Goal: Book appointment/travel/reservation

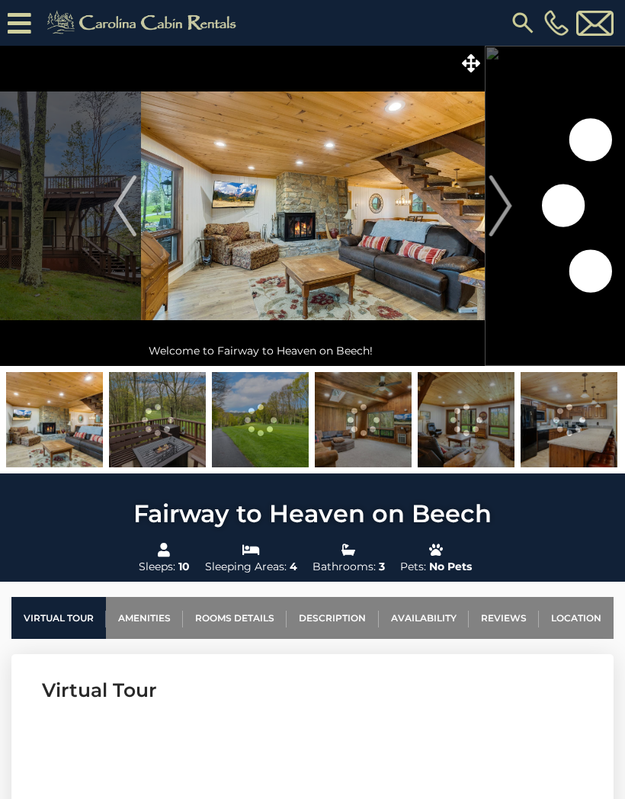
click at [510, 201] on img "Next" at bounding box center [500, 205] width 23 height 61
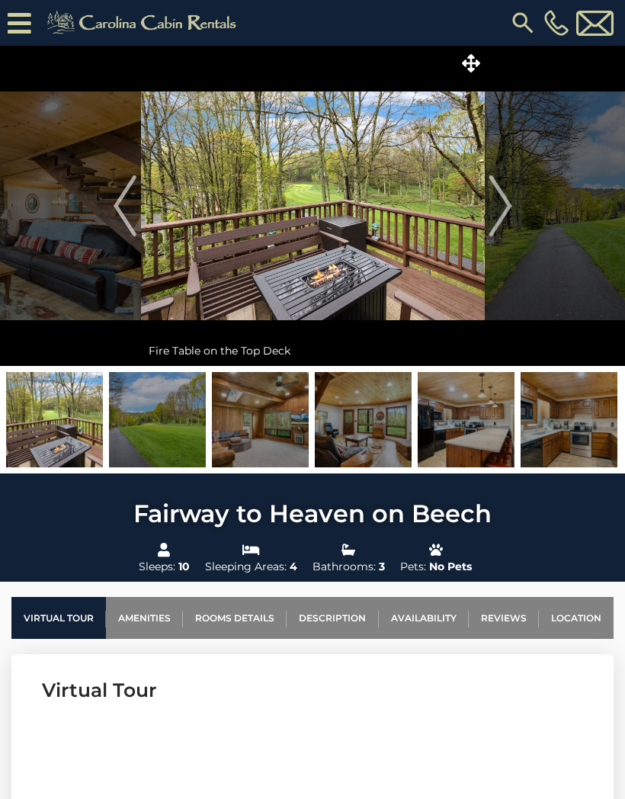
click at [512, 204] on img "Next" at bounding box center [500, 205] width 23 height 61
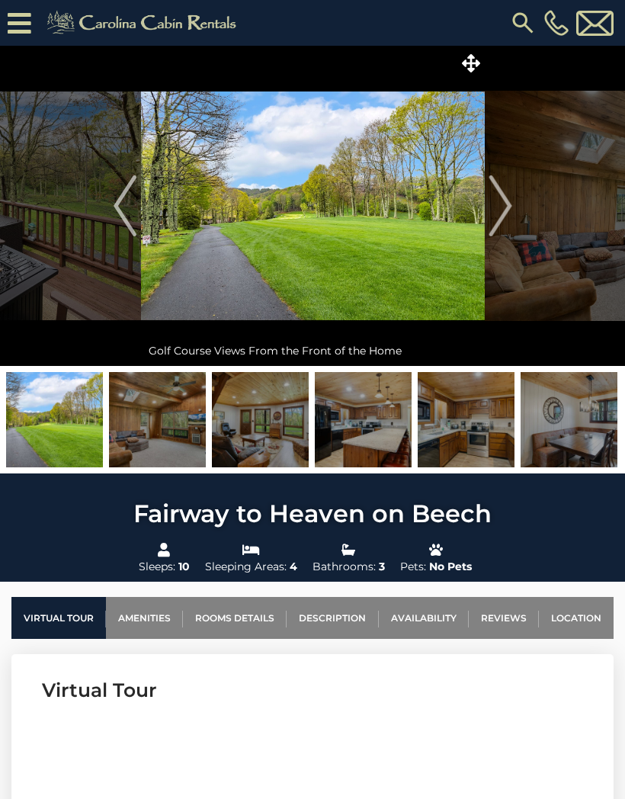
click at [506, 208] on img "Next" at bounding box center [500, 205] width 23 height 61
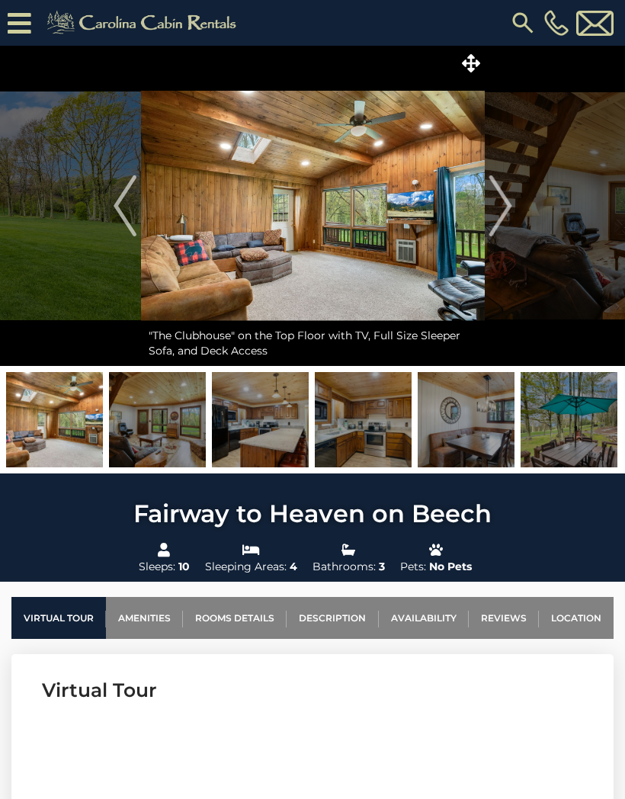
click at [508, 207] on img "Next" at bounding box center [500, 205] width 23 height 61
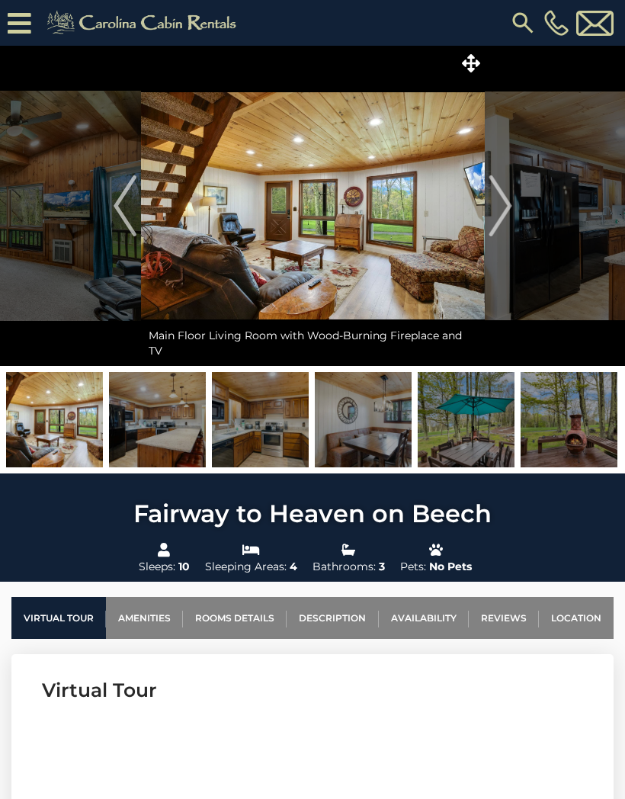
click at [512, 204] on img "Next" at bounding box center [500, 205] width 23 height 61
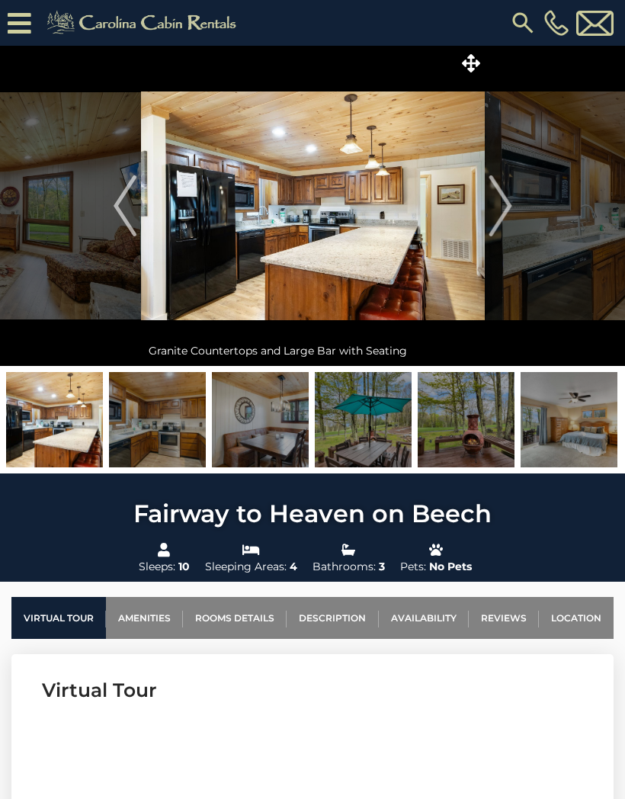
click at [513, 205] on button "Next" at bounding box center [500, 206] width 31 height 320
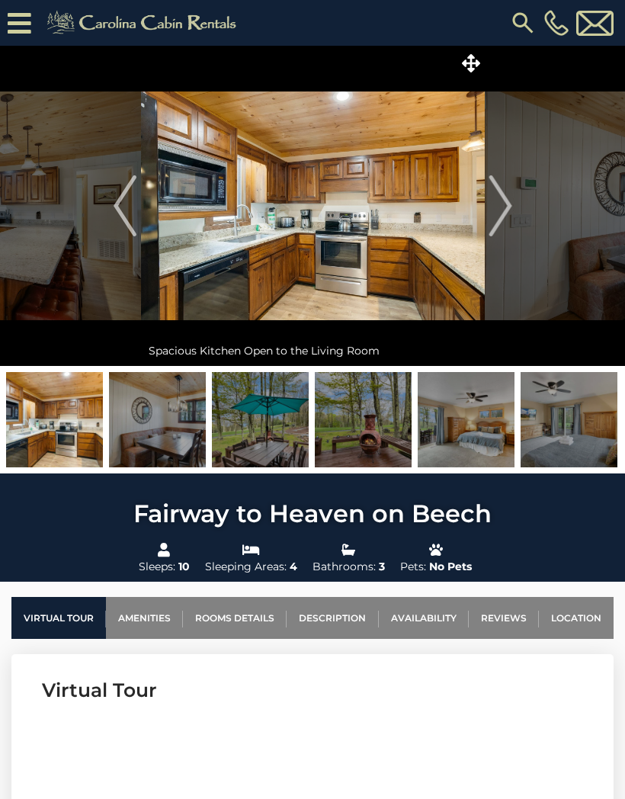
click at [505, 210] on img "Next" at bounding box center [500, 205] width 23 height 61
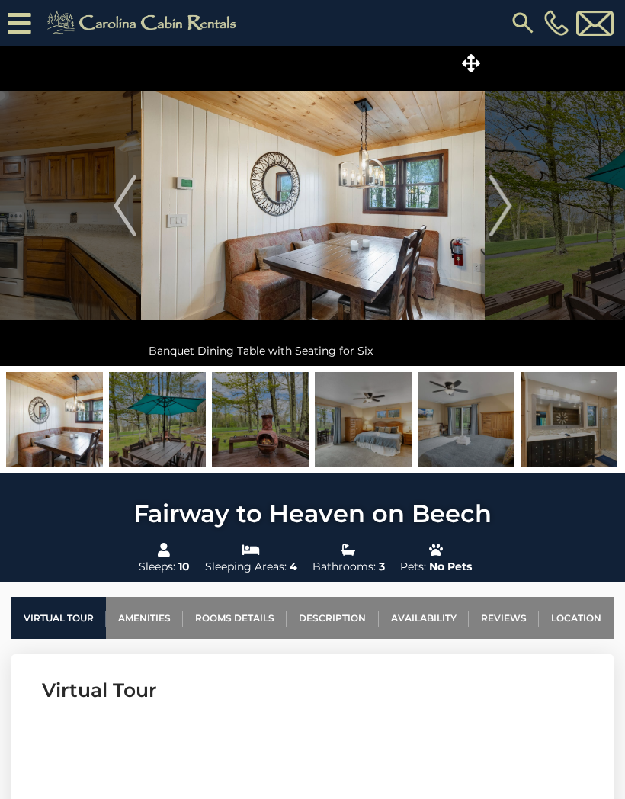
click at [512, 204] on img "Next" at bounding box center [500, 205] width 23 height 61
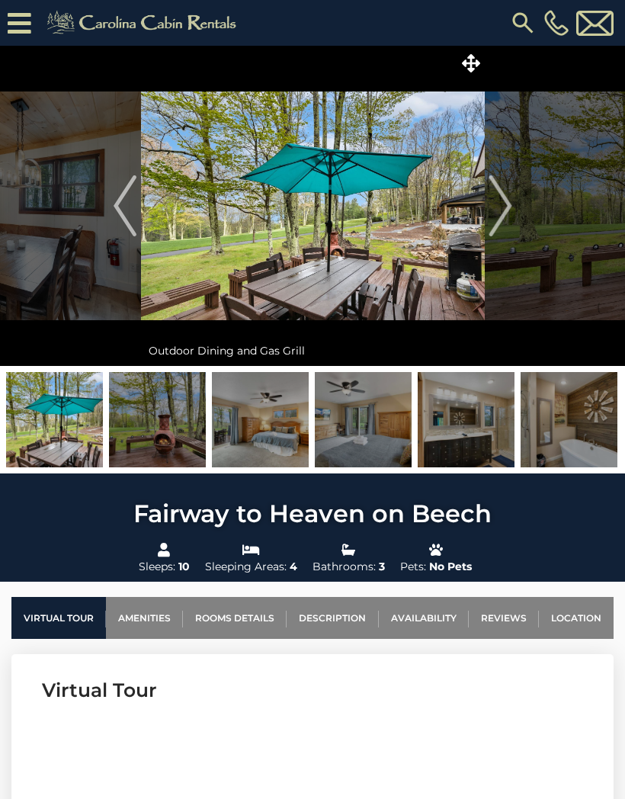
click at [512, 208] on img "Next" at bounding box center [500, 205] width 23 height 61
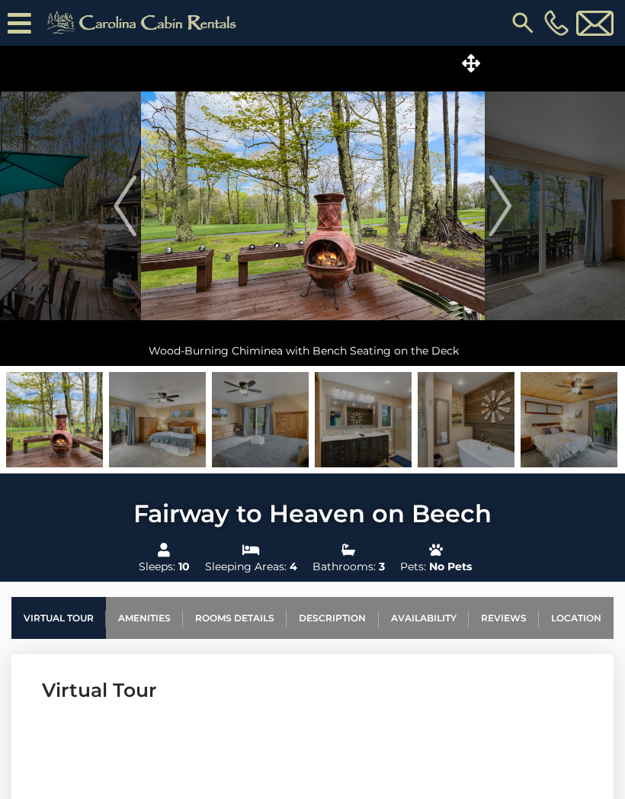
click at [506, 209] on img "Next" at bounding box center [500, 205] width 23 height 61
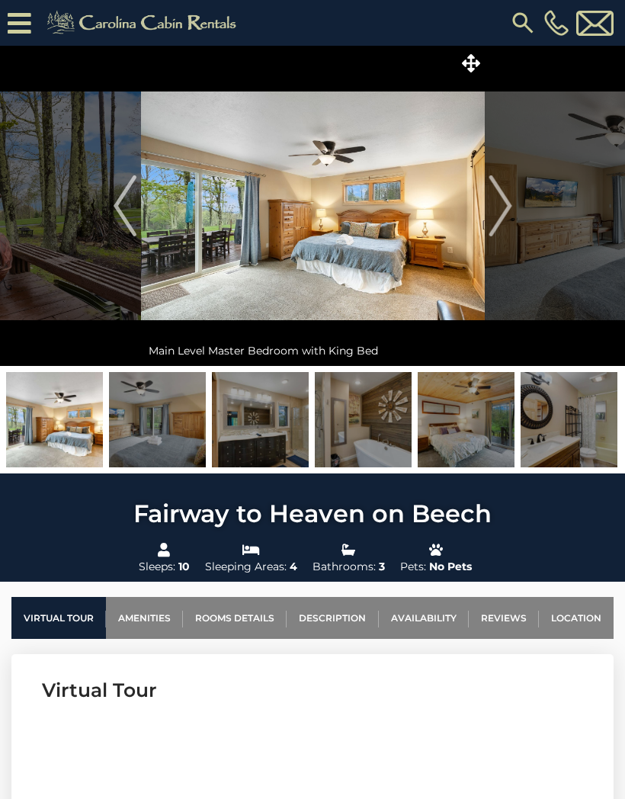
click at [501, 204] on img "Next" at bounding box center [500, 205] width 23 height 61
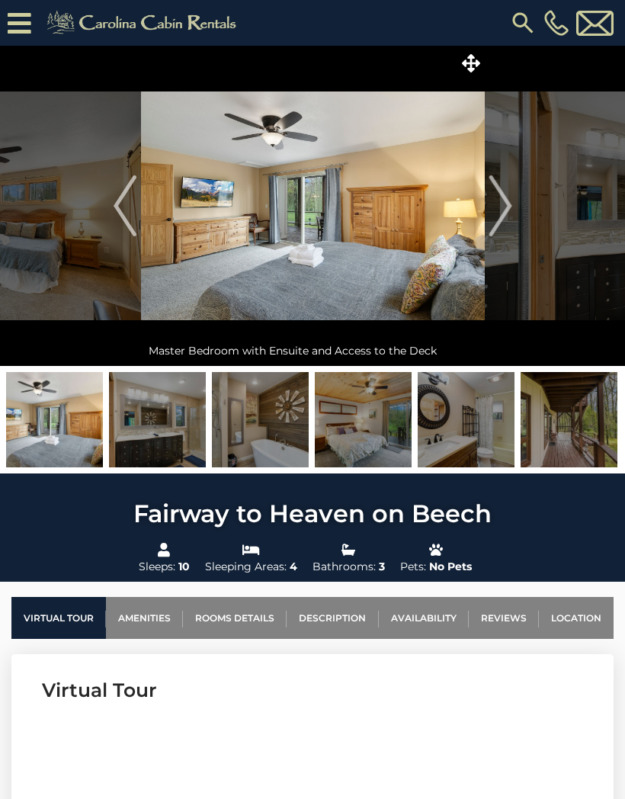
click at [505, 214] on img "Next" at bounding box center [500, 205] width 23 height 61
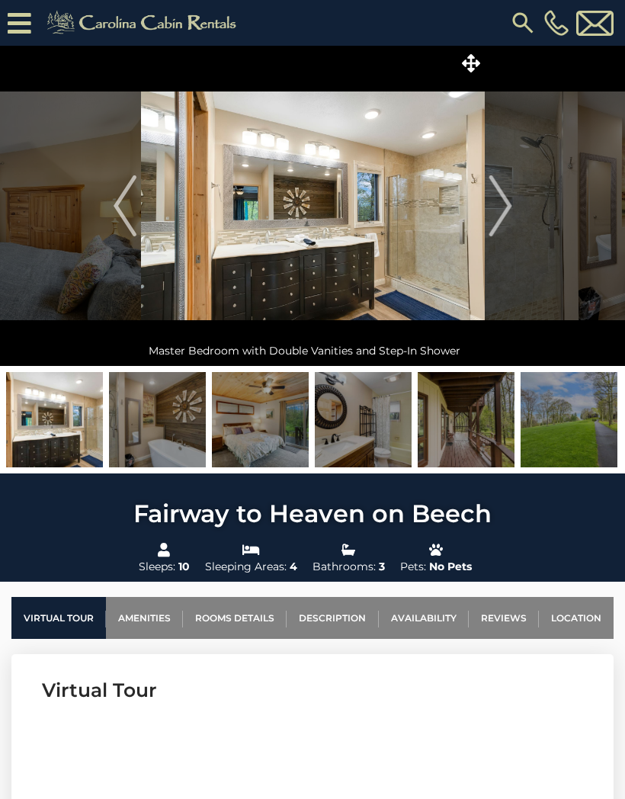
click at [503, 215] on img "Next" at bounding box center [500, 205] width 23 height 61
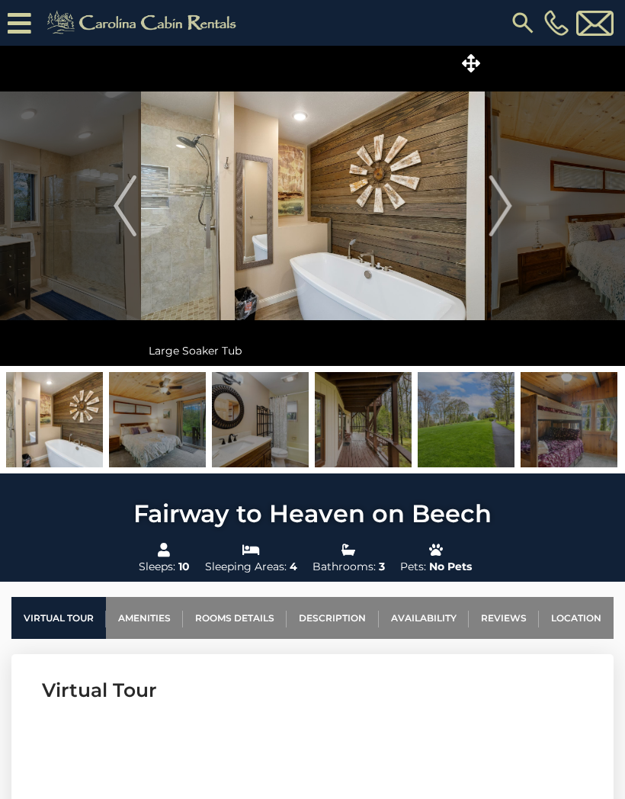
click at [508, 220] on img "Next" at bounding box center [500, 205] width 23 height 61
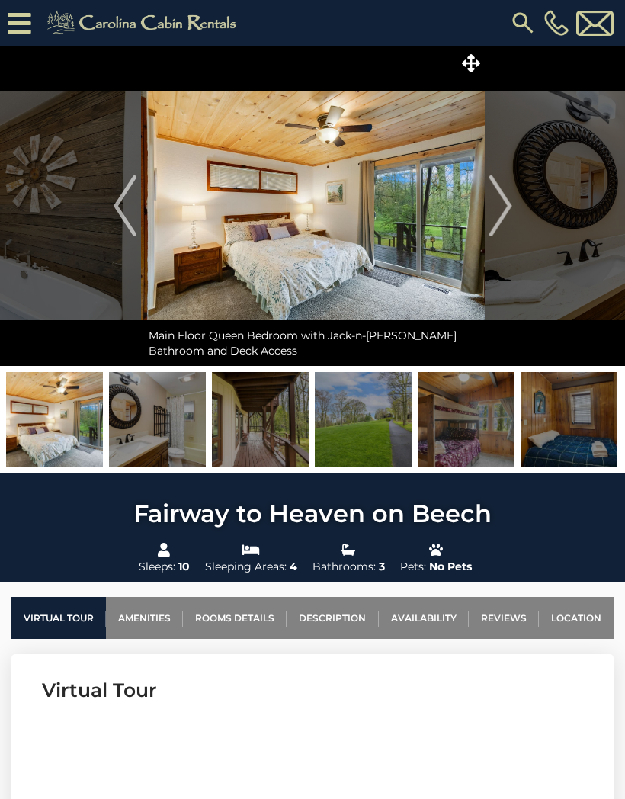
click at [501, 220] on img "Next" at bounding box center [500, 205] width 23 height 61
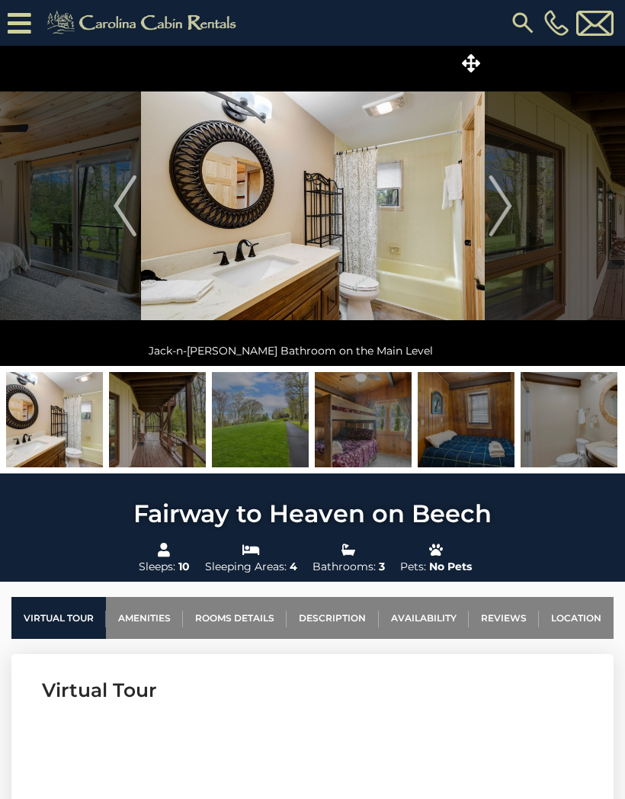
click at [501, 220] on img "Next" at bounding box center [500, 205] width 23 height 61
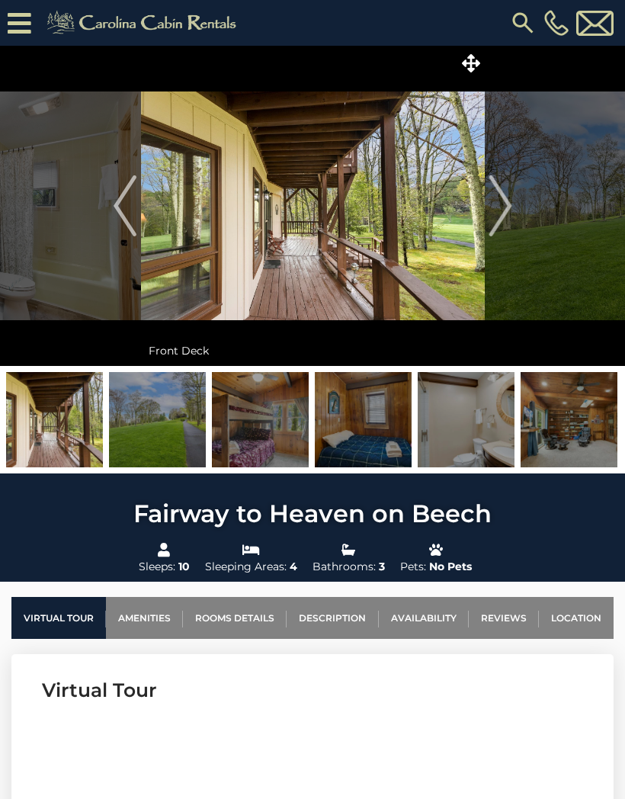
click at [502, 206] on img "Next" at bounding box center [500, 205] width 23 height 61
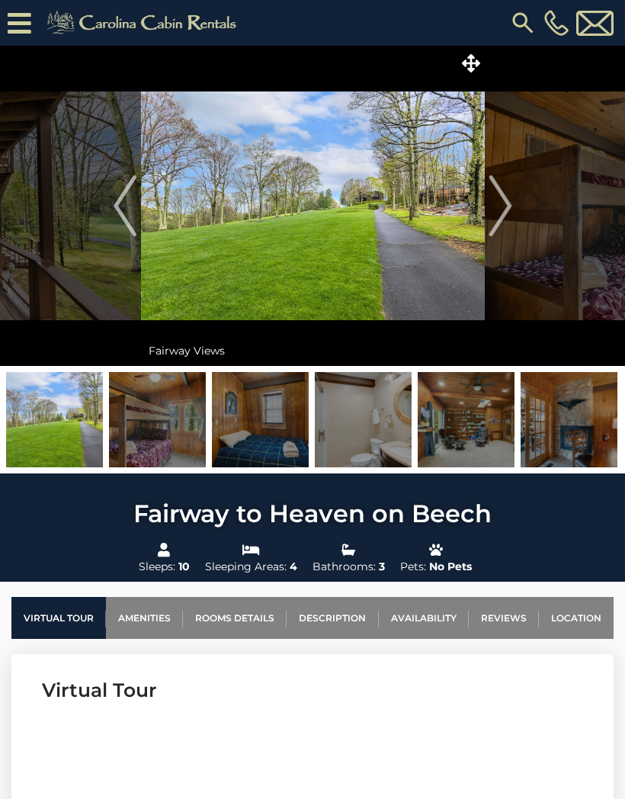
click at [505, 206] on img "Next" at bounding box center [500, 205] width 23 height 61
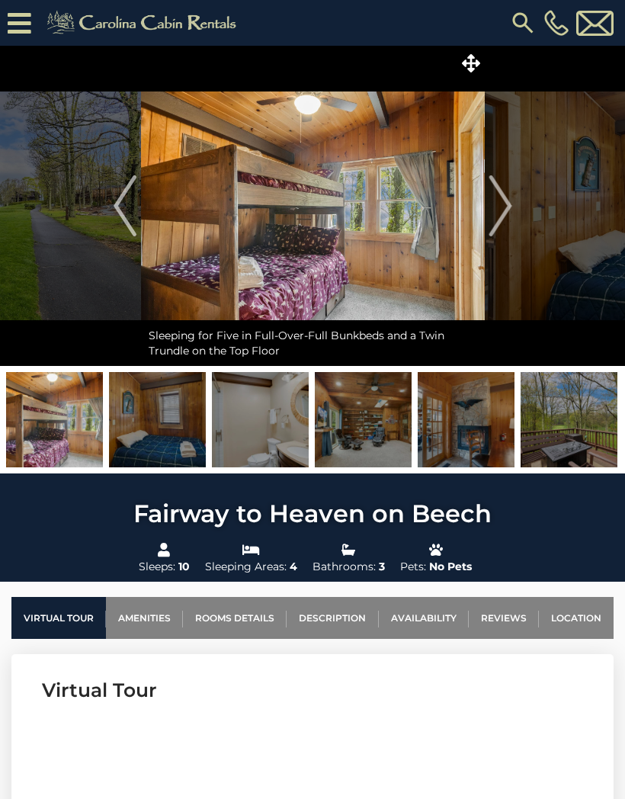
click at [503, 213] on img "Next" at bounding box center [500, 205] width 23 height 61
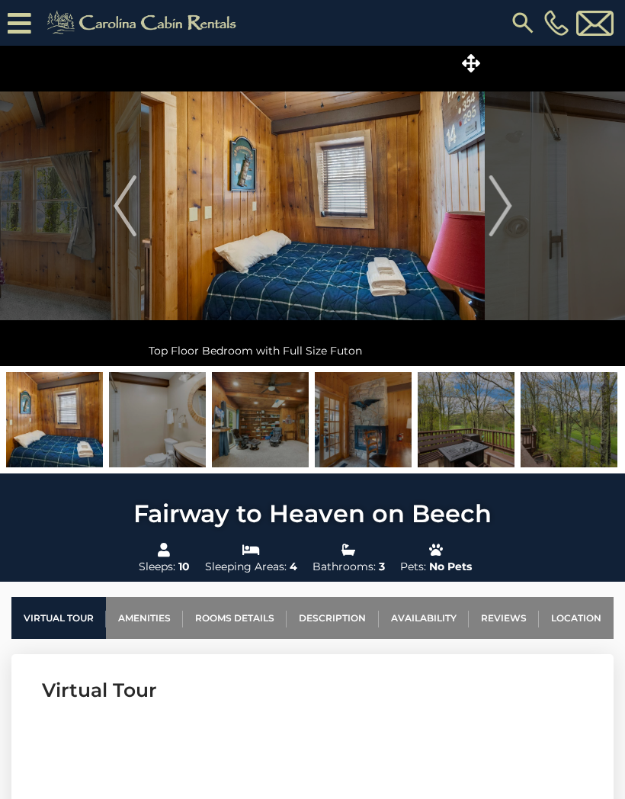
click at [514, 211] on button "Next" at bounding box center [500, 206] width 31 height 320
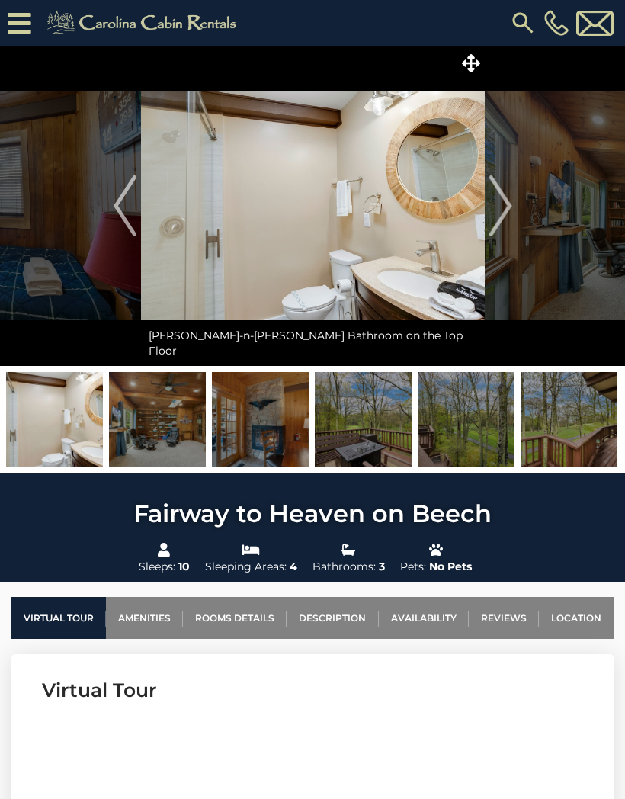
click at [505, 210] on img "Next" at bounding box center [500, 205] width 23 height 61
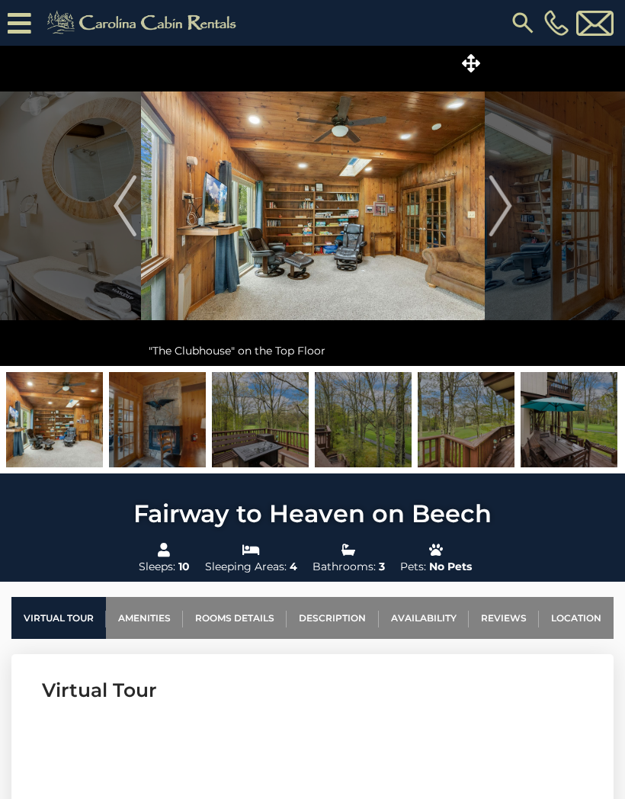
click at [501, 208] on img "Next" at bounding box center [500, 205] width 23 height 61
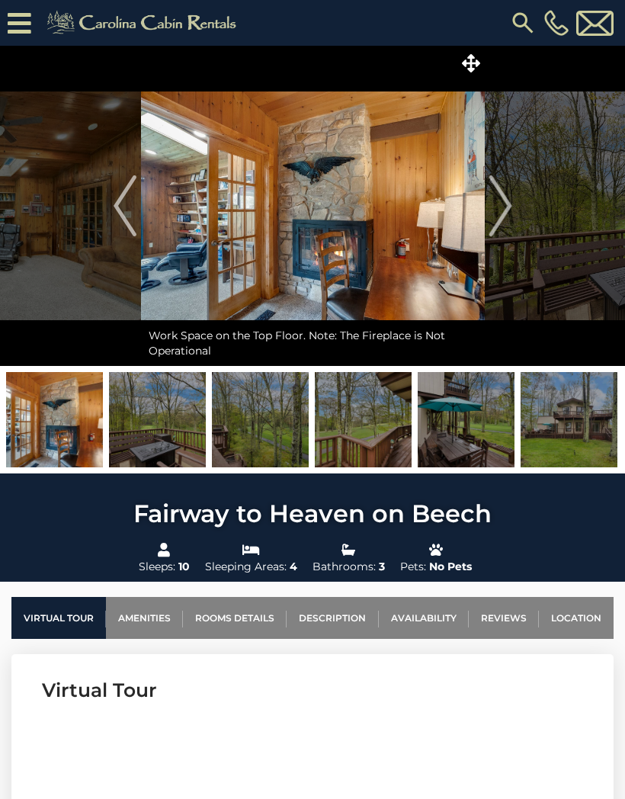
click at [505, 220] on img "Next" at bounding box center [500, 205] width 23 height 61
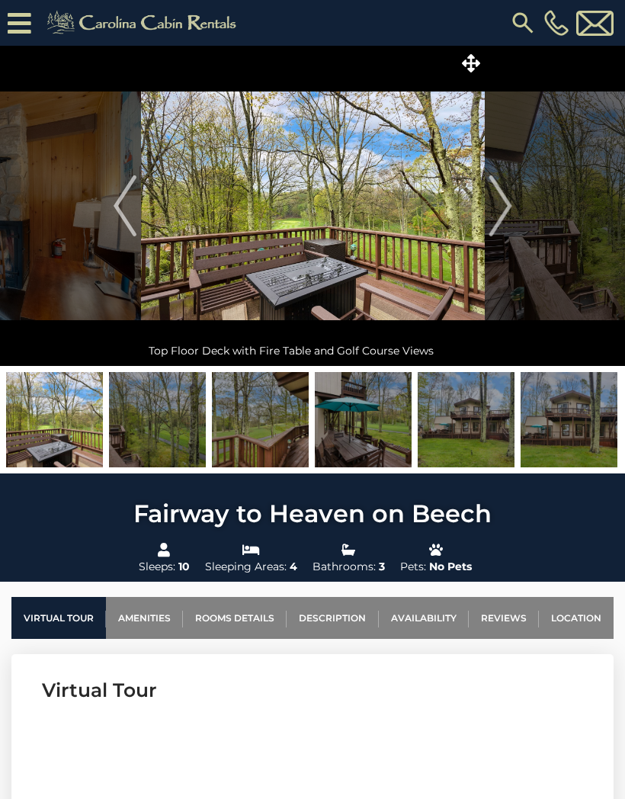
click at [124, 221] on img "Previous" at bounding box center [125, 205] width 23 height 61
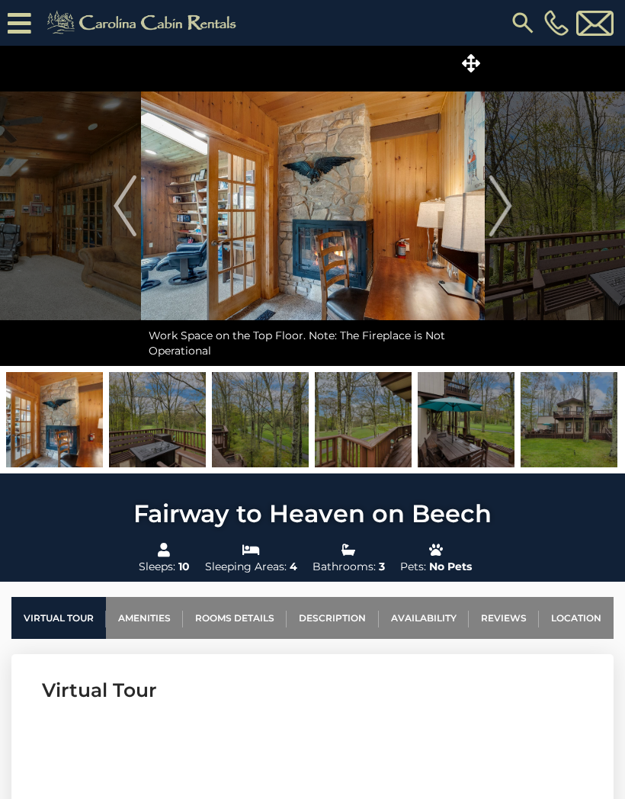
click at [505, 202] on img "Next" at bounding box center [500, 205] width 23 height 61
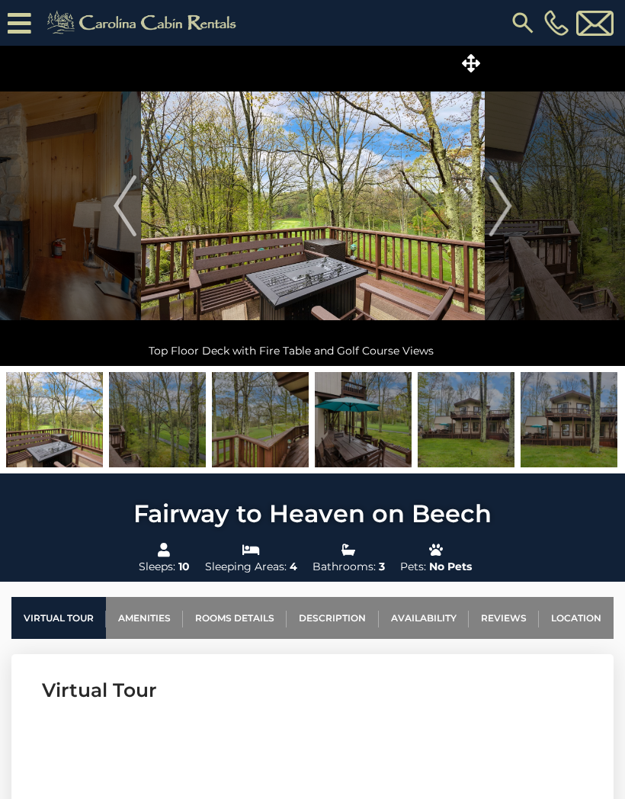
click at [497, 211] on img "Next" at bounding box center [500, 205] width 23 height 61
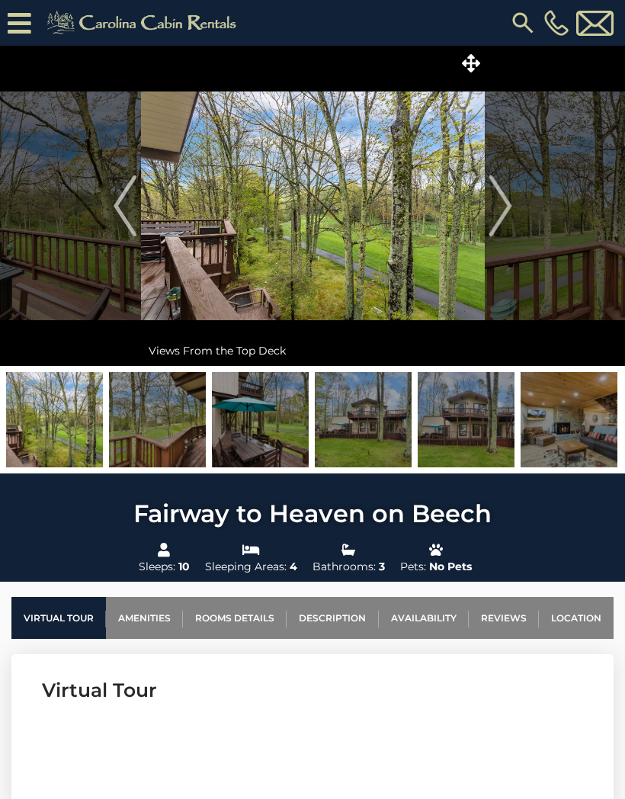
click at [504, 209] on img "Next" at bounding box center [500, 205] width 23 height 61
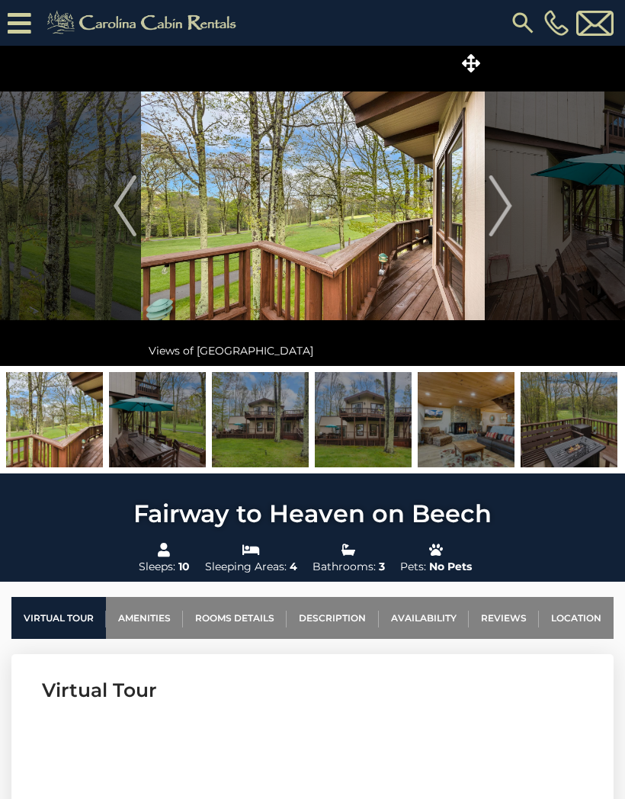
click at [503, 198] on img "Next" at bounding box center [500, 205] width 23 height 61
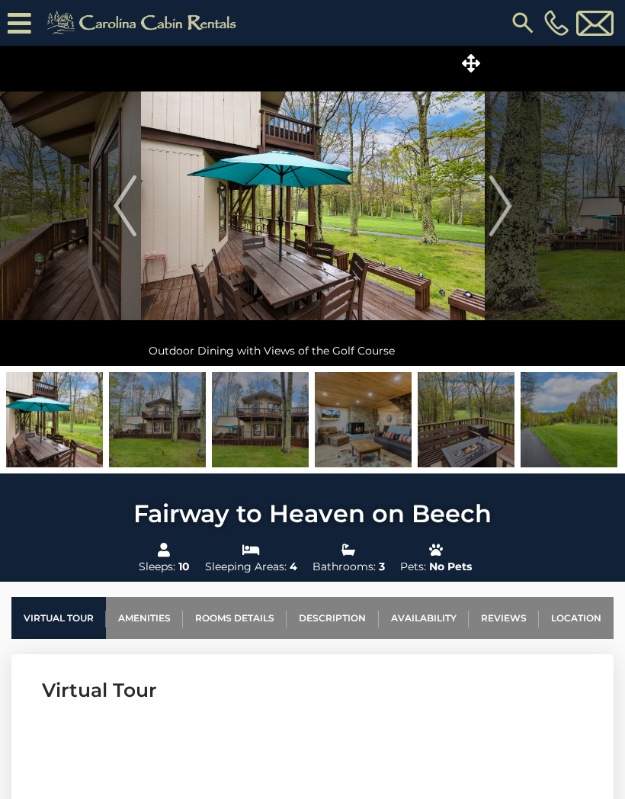
click at [508, 199] on img "Next" at bounding box center [500, 205] width 23 height 61
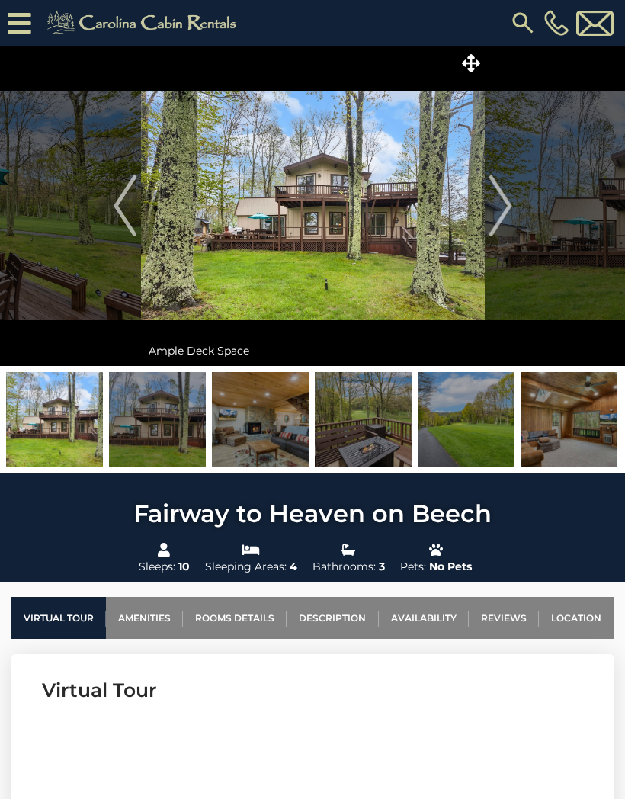
click at [504, 199] on img "Next" at bounding box center [500, 205] width 23 height 61
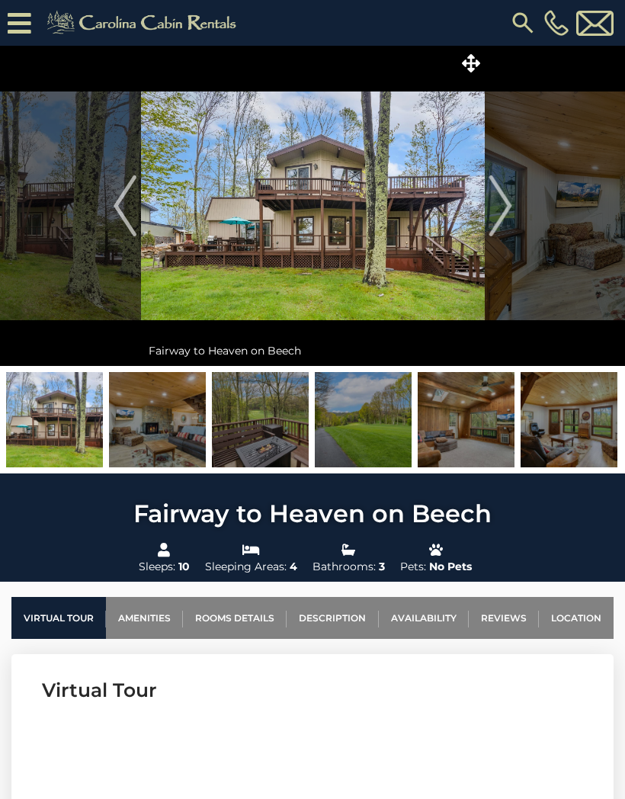
click at [500, 214] on img "Next" at bounding box center [500, 205] width 23 height 61
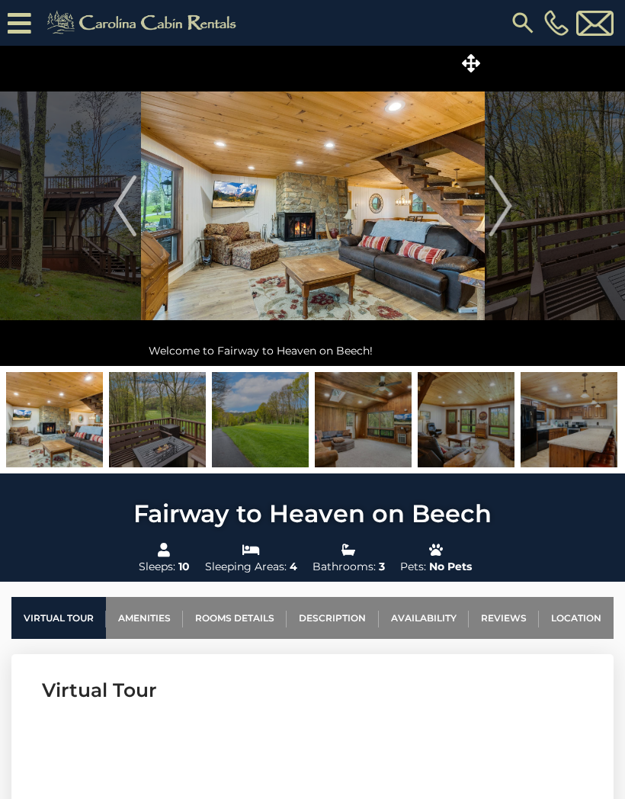
click at [504, 202] on img "Next" at bounding box center [500, 205] width 23 height 61
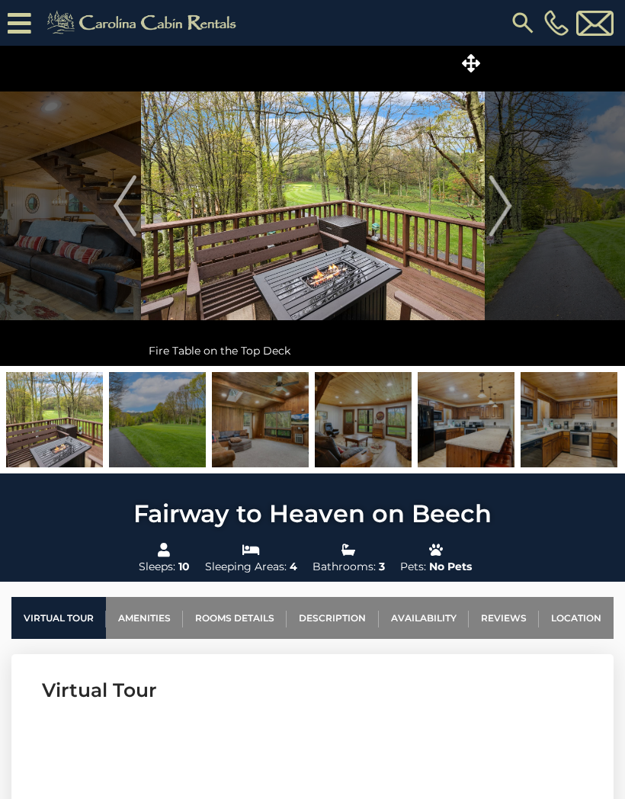
click at [498, 204] on img "Next" at bounding box center [500, 205] width 23 height 61
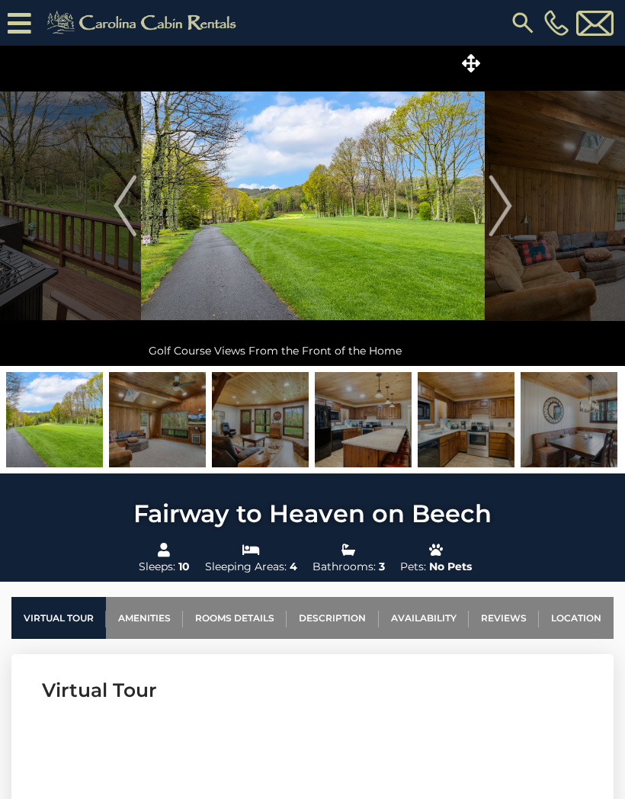
click at [501, 194] on img "Next" at bounding box center [500, 205] width 23 height 61
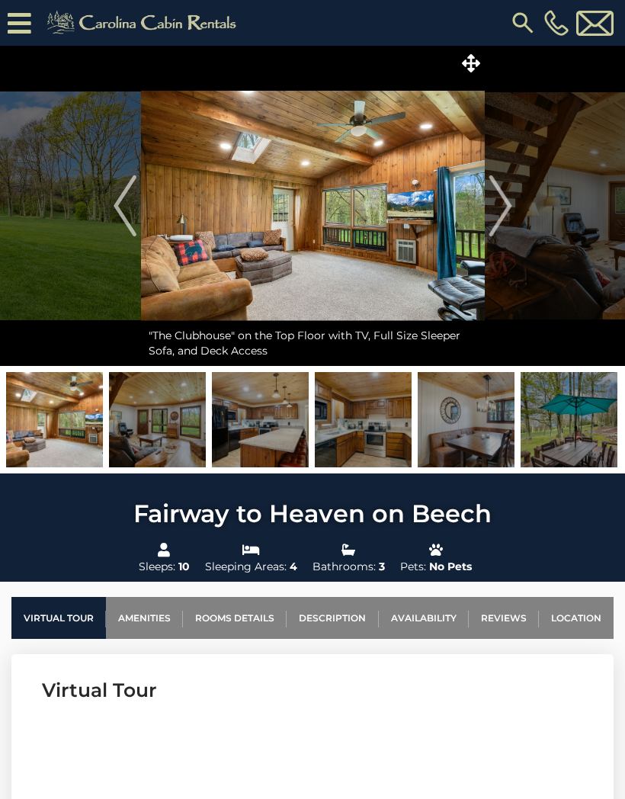
click at [510, 213] on img "Next" at bounding box center [500, 205] width 23 height 61
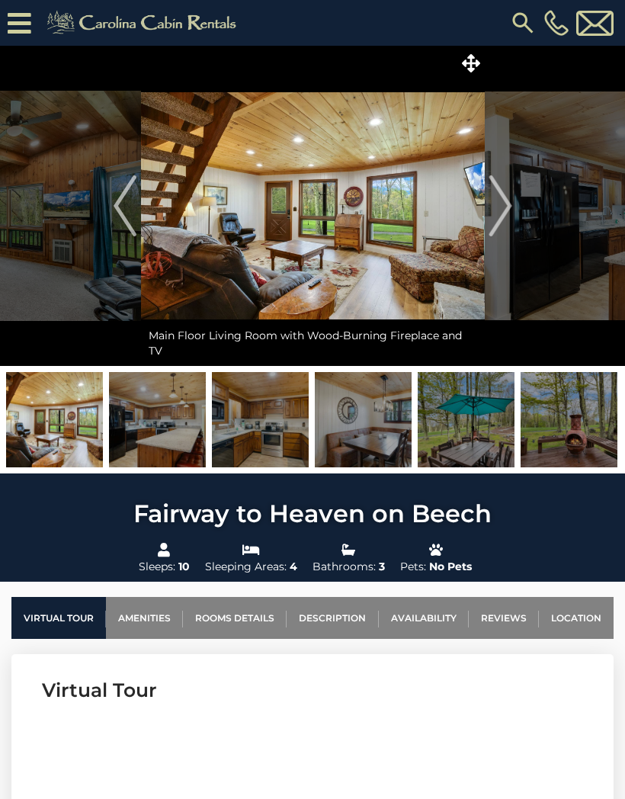
click at [496, 196] on img "Next" at bounding box center [500, 205] width 23 height 61
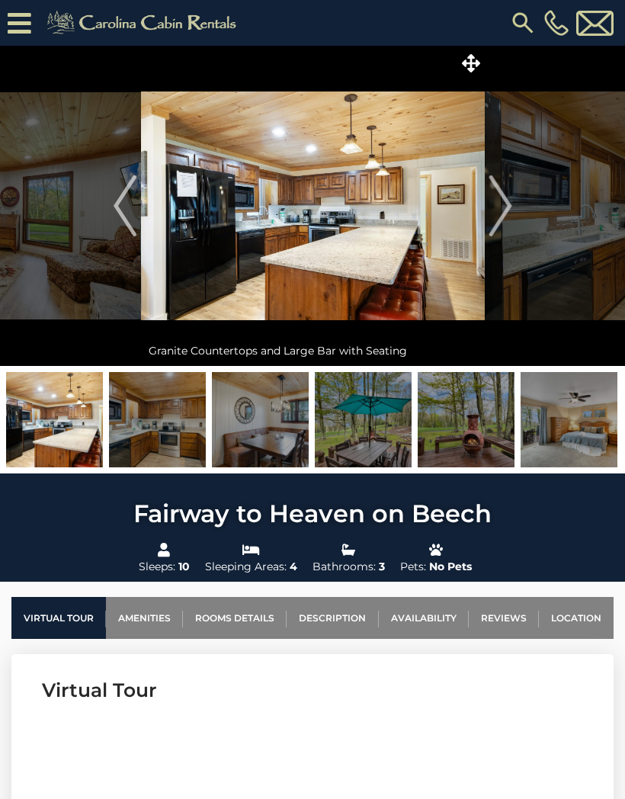
click at [124, 206] on img "Previous" at bounding box center [125, 205] width 23 height 61
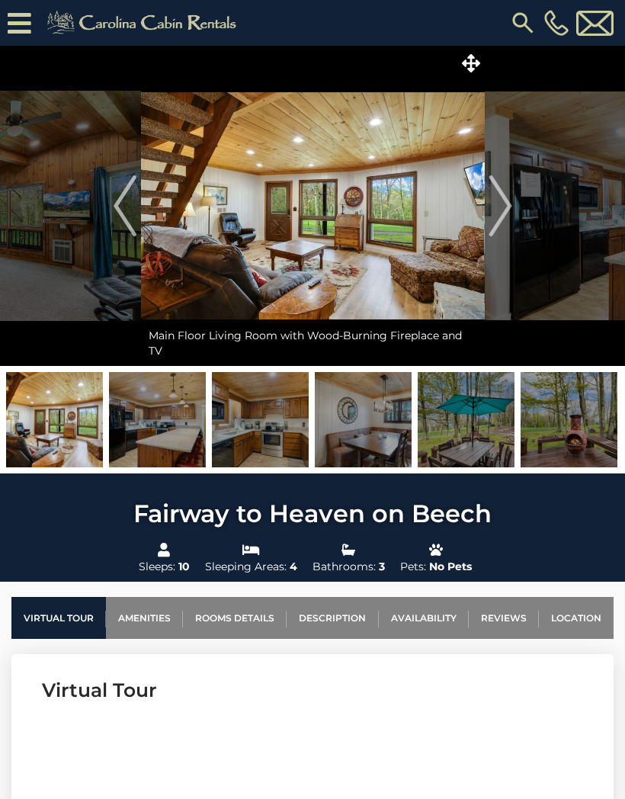
click at [506, 191] on img "Next" at bounding box center [500, 205] width 23 height 61
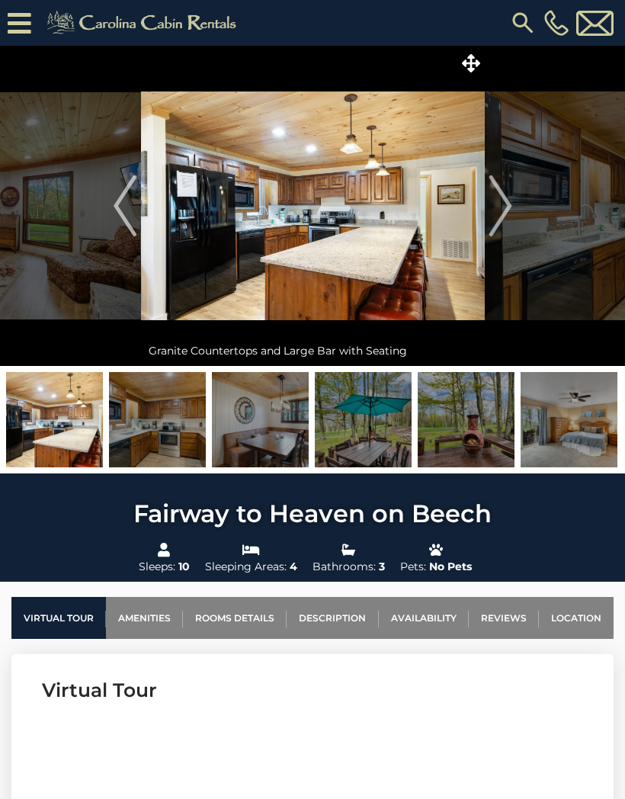
click at [488, 189] on button "Next" at bounding box center [500, 206] width 31 height 320
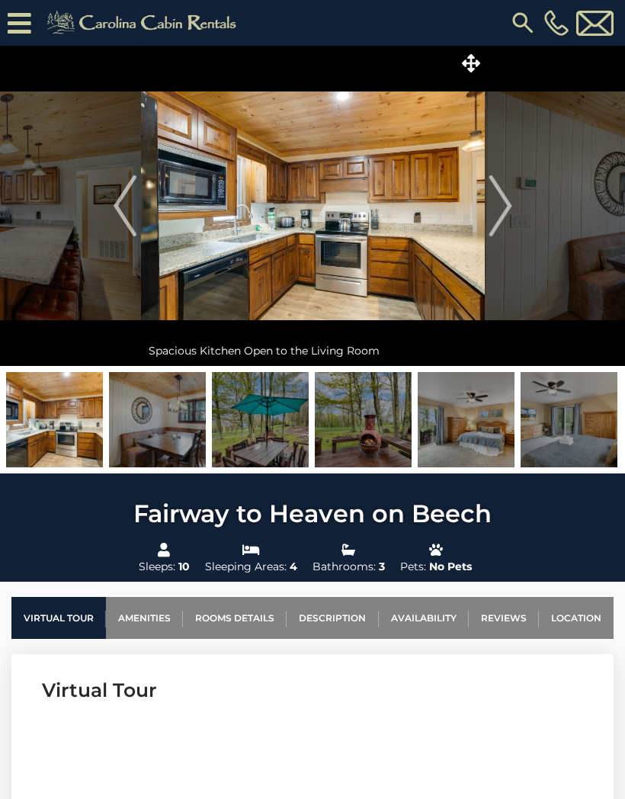
click at [481, 190] on img at bounding box center [313, 206] width 344 height 320
click at [504, 198] on img "Next" at bounding box center [500, 205] width 23 height 61
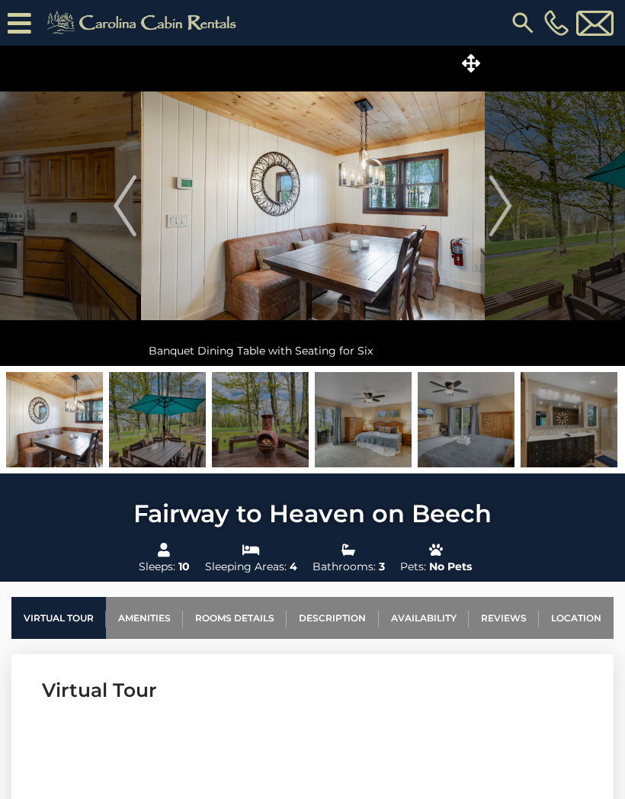
click at [497, 209] on img "Next" at bounding box center [500, 205] width 23 height 61
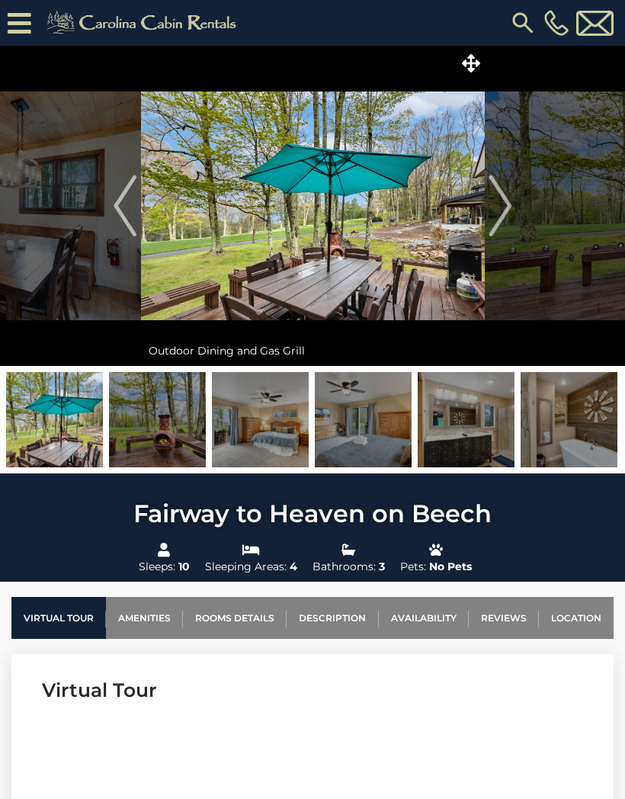
click at [515, 217] on button "Next" at bounding box center [500, 206] width 31 height 320
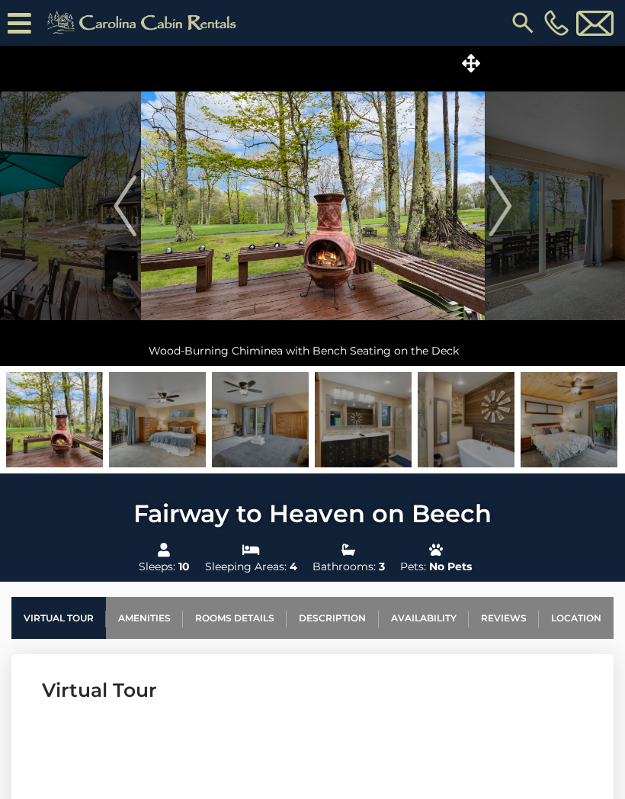
click at [510, 203] on img "Next" at bounding box center [500, 205] width 23 height 61
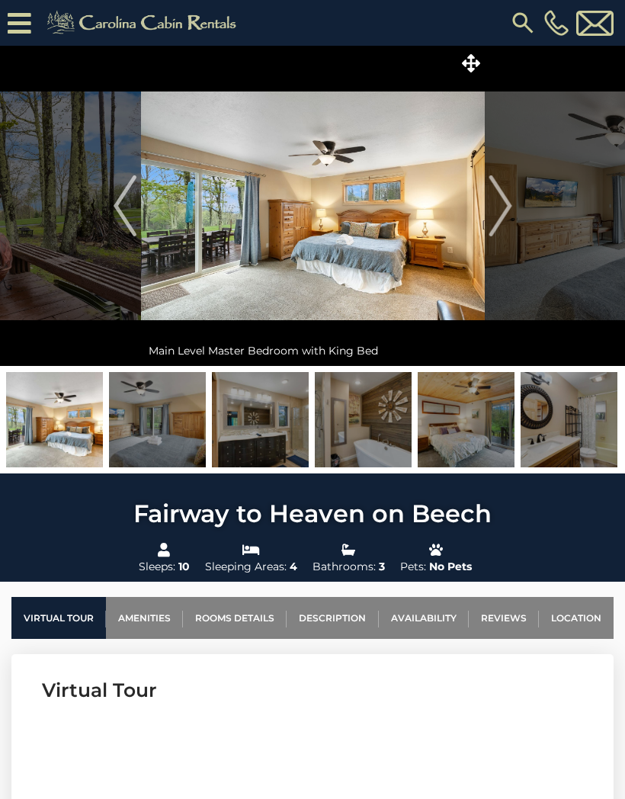
click at [510, 198] on img "Next" at bounding box center [500, 205] width 23 height 61
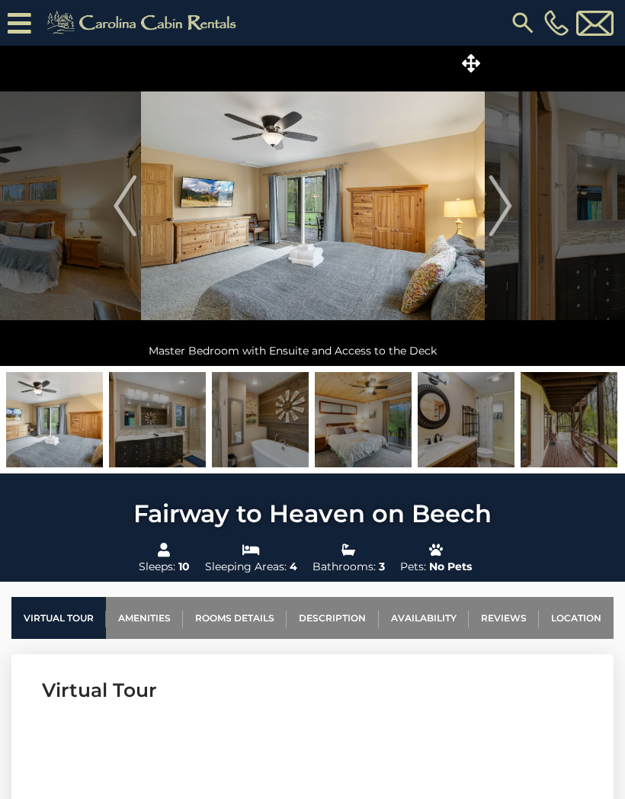
click at [124, 210] on img "Previous" at bounding box center [125, 205] width 23 height 61
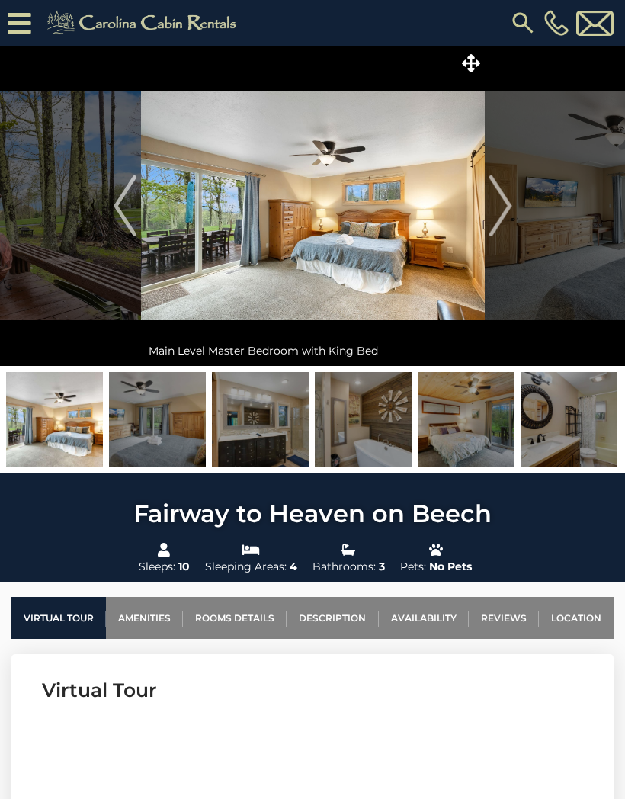
click at [509, 191] on img "Next" at bounding box center [500, 205] width 23 height 61
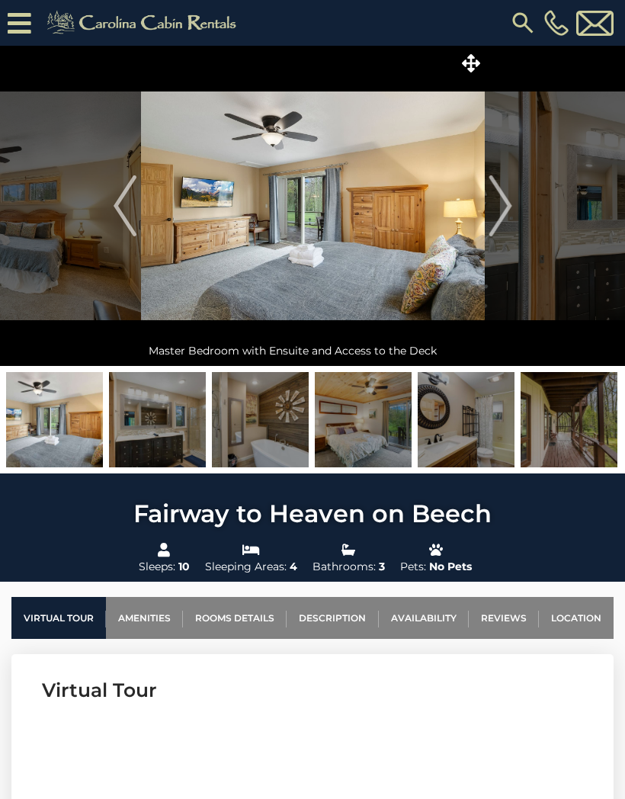
click at [503, 204] on img "Next" at bounding box center [500, 205] width 23 height 61
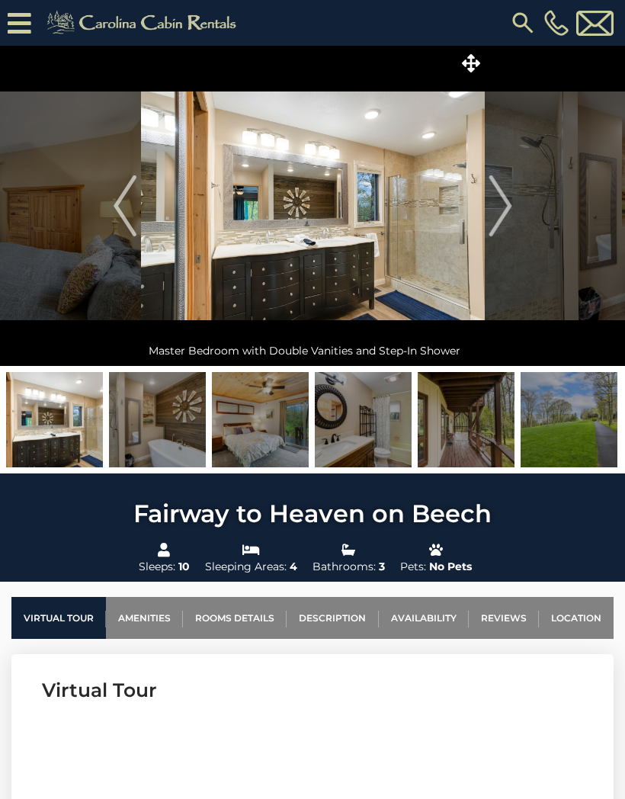
click at [497, 204] on img "Next" at bounding box center [500, 205] width 23 height 61
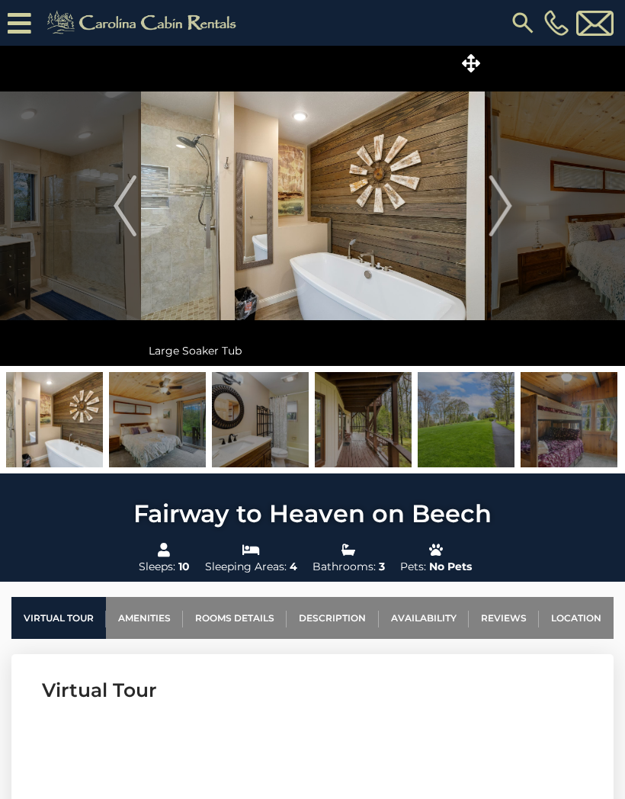
click at [500, 199] on img "Next" at bounding box center [500, 205] width 23 height 61
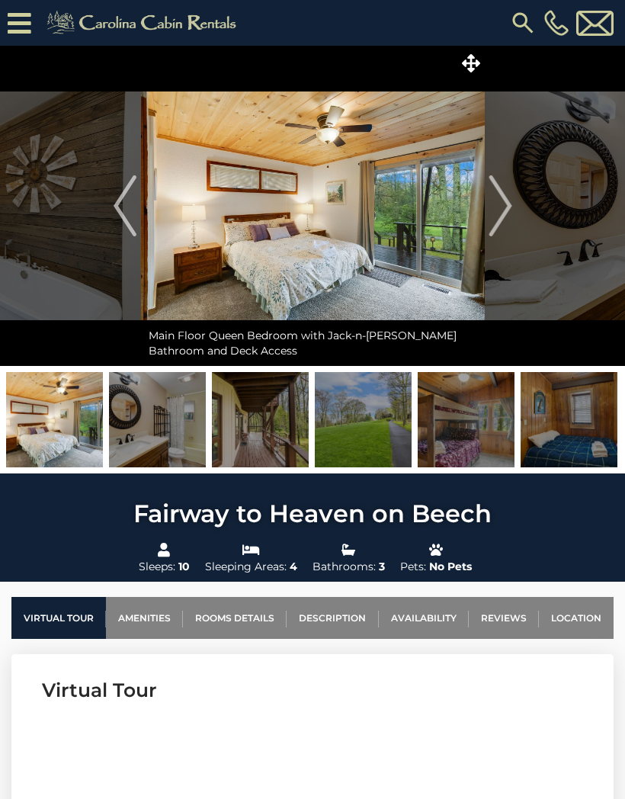
click at [508, 191] on img "Next" at bounding box center [500, 205] width 23 height 61
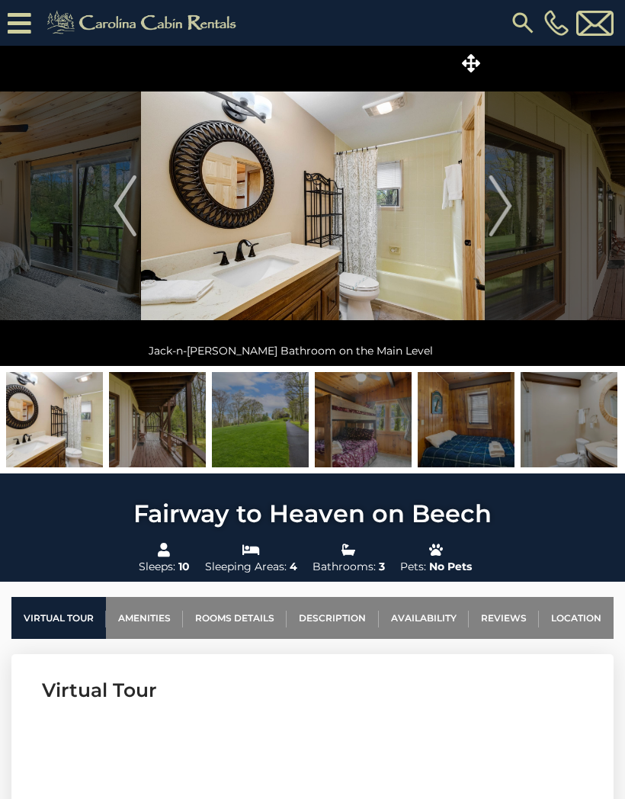
click at [500, 195] on img "Next" at bounding box center [500, 205] width 23 height 61
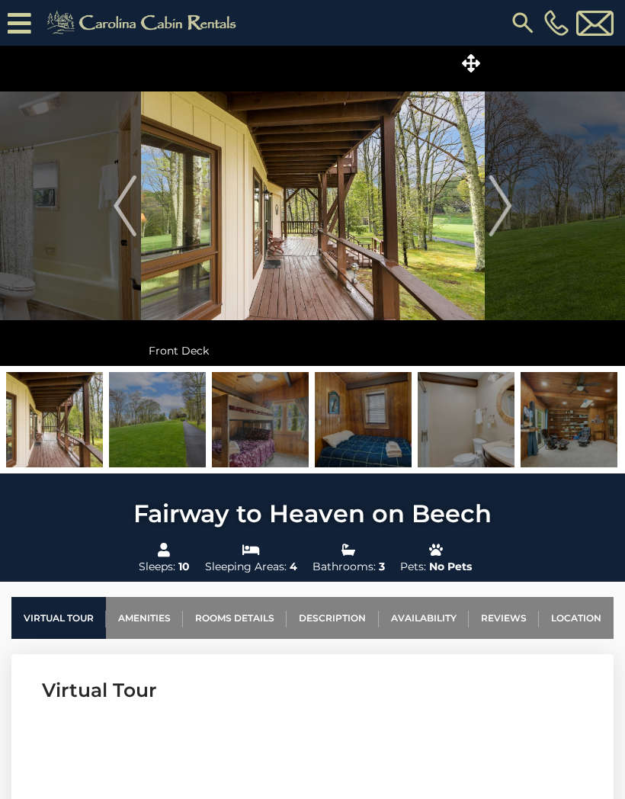
click at [500, 206] on img "Next" at bounding box center [500, 205] width 23 height 61
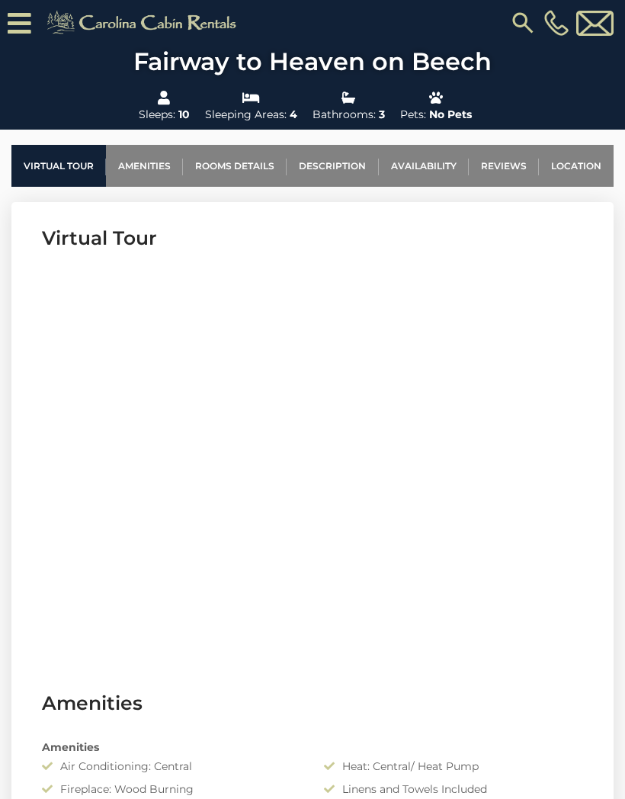
scroll to position [547, 0]
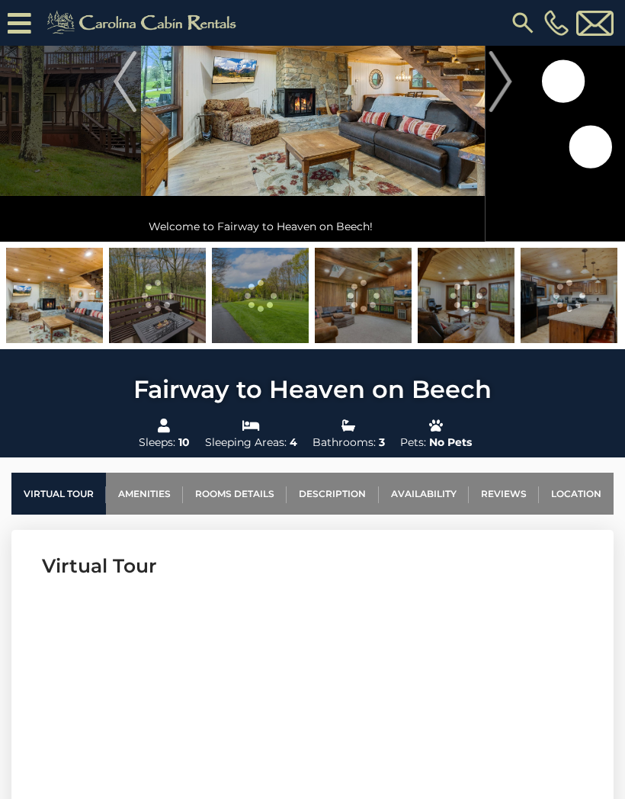
click at [160, 507] on link "Amenities" at bounding box center [144, 494] width 77 height 42
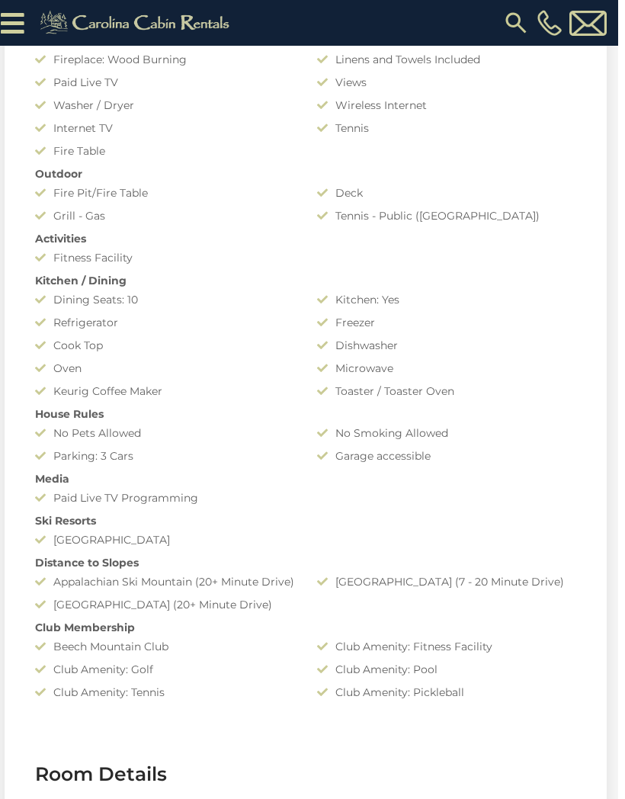
scroll to position [1317, 0]
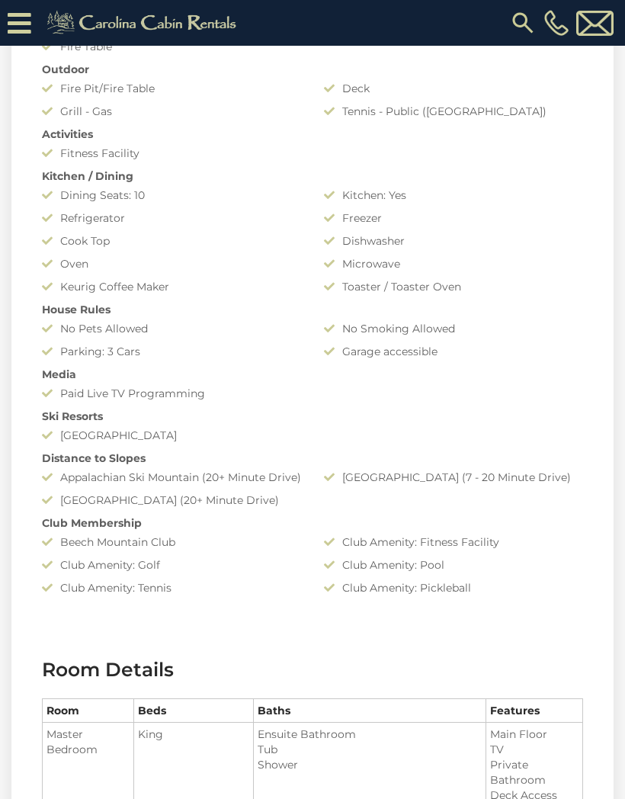
click at [497, 570] on div "Club Amenity: Pool" at bounding box center [454, 565] width 282 height 15
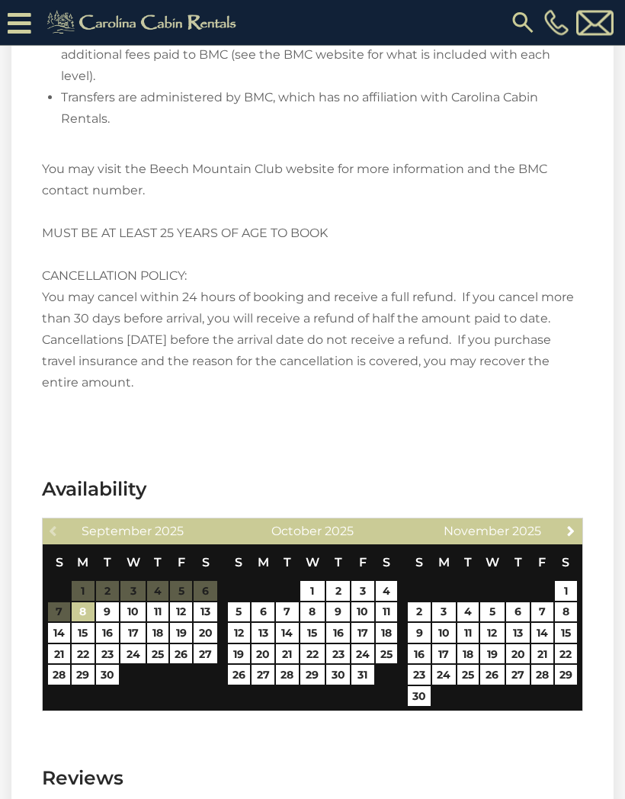
scroll to position [3903, 0]
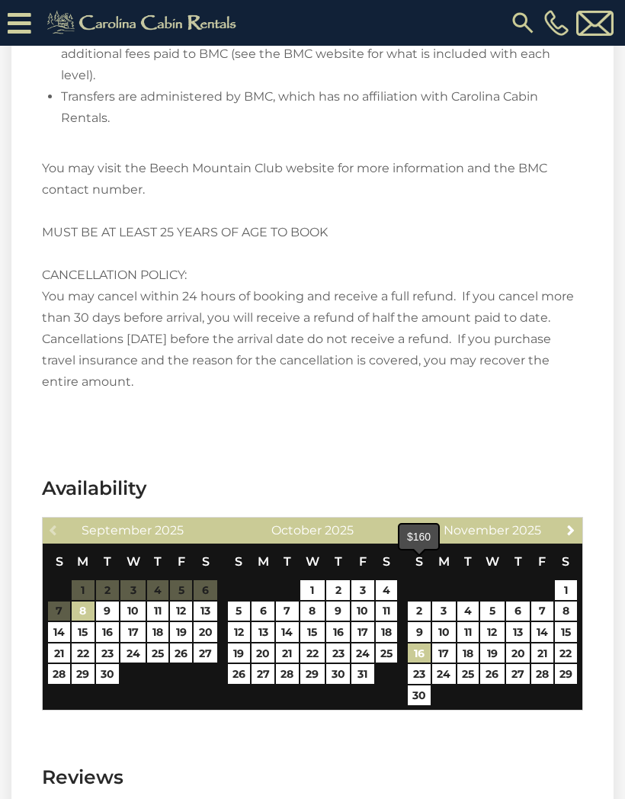
click at [429, 644] on link "16" at bounding box center [419, 654] width 23 height 20
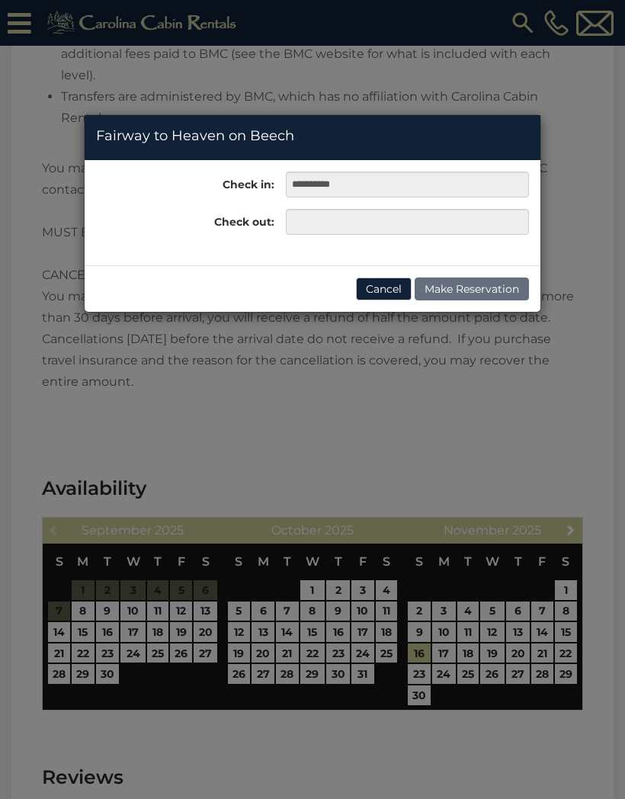
click at [545, 571] on div "**********" at bounding box center [312, 399] width 625 height 799
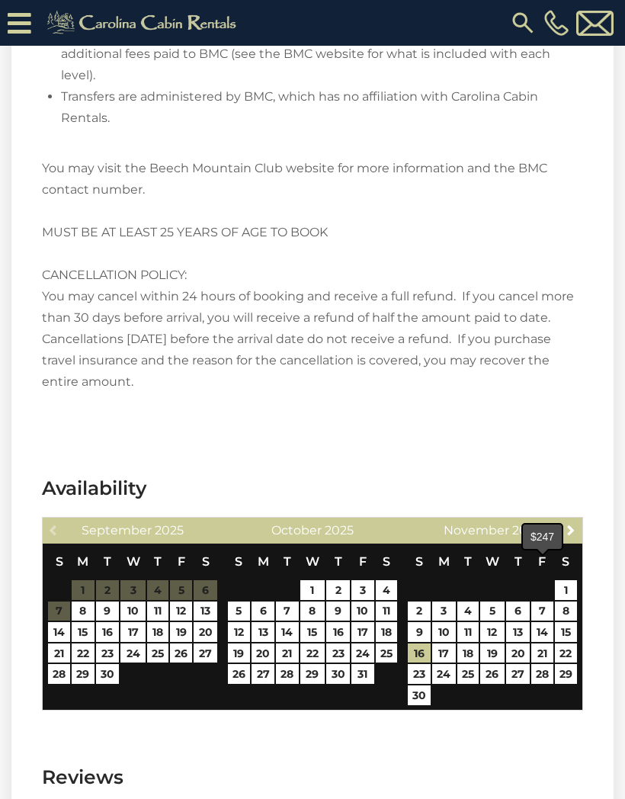
click at [545, 644] on link "21" at bounding box center [543, 654] width 22 height 20
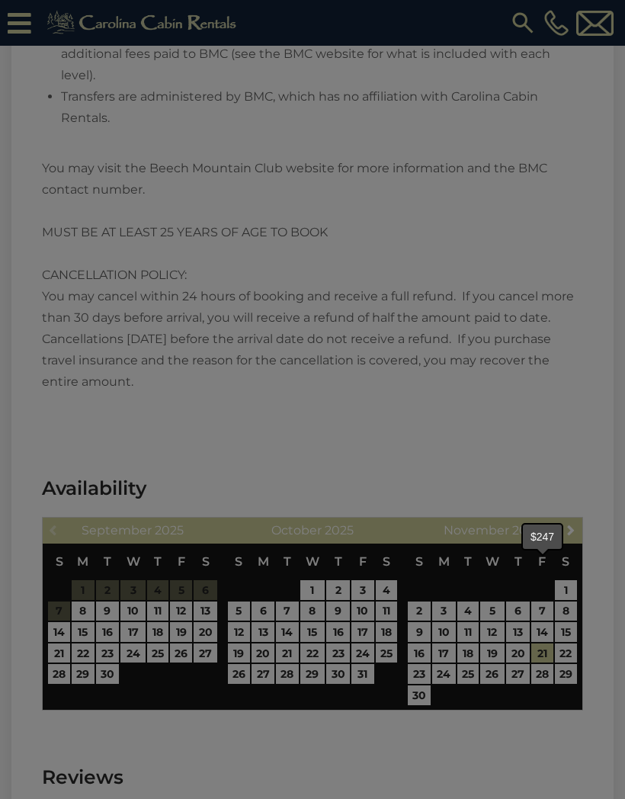
type input "**********"
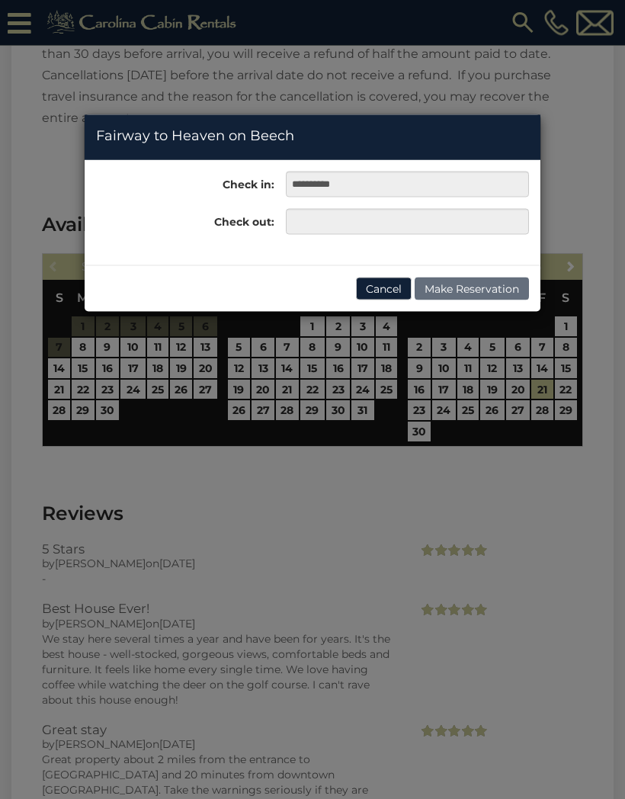
scroll to position [4165, 0]
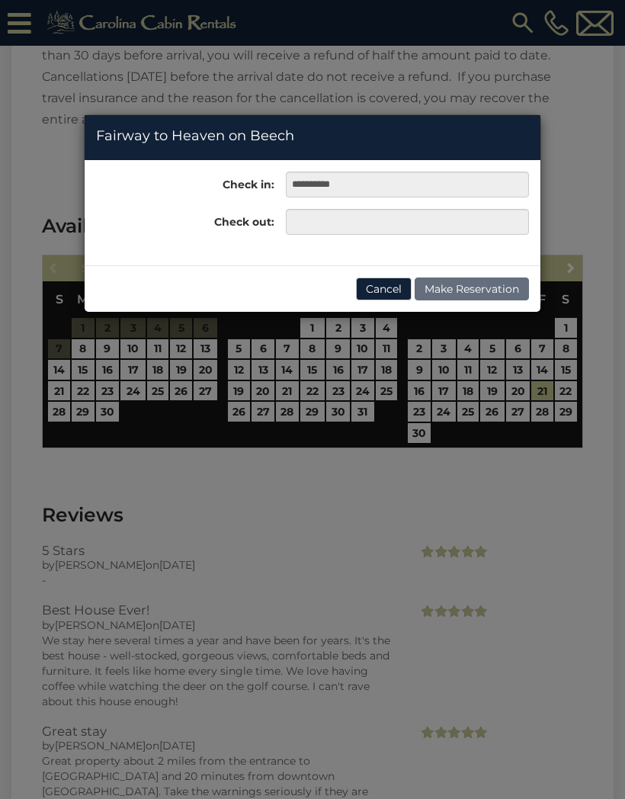
click at [378, 281] on button "Cancel" at bounding box center [384, 289] width 56 height 23
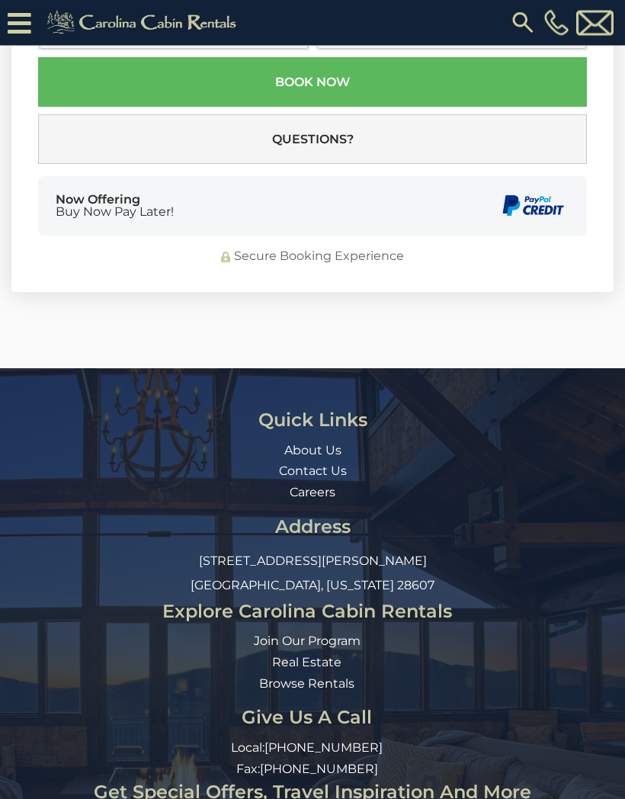
scroll to position [5671, 0]
